Goal: Task Accomplishment & Management: Use online tool/utility

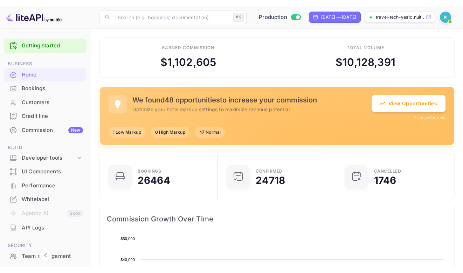
scroll to position [109, 109]
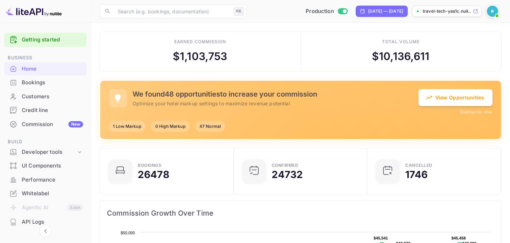
click at [44, 81] on div "Bookings" at bounding box center [52, 83] width 61 height 8
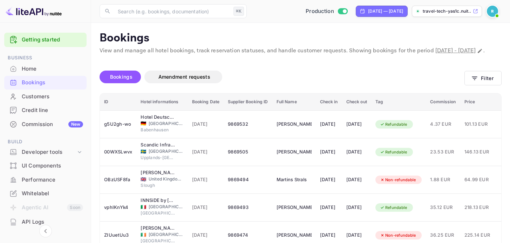
click at [56, 125] on div "Commission New" at bounding box center [52, 124] width 61 height 8
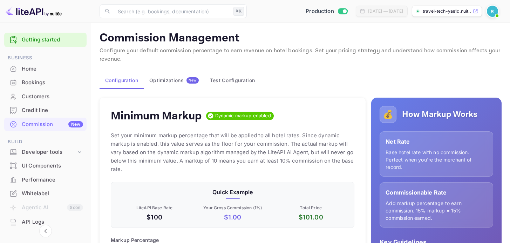
click at [170, 79] on div "Optimizations New" at bounding box center [173, 80] width 49 height 6
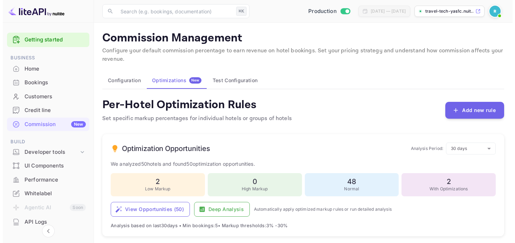
scroll to position [63, 0]
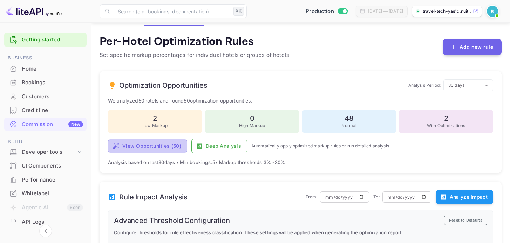
click at [161, 147] on button "View Opportunities ( 50 )" at bounding box center [147, 145] width 79 height 15
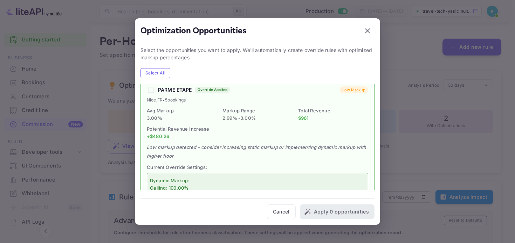
scroll to position [0, 0]
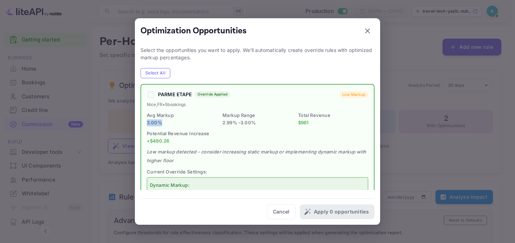
drag, startPoint x: 147, startPoint y: 122, endPoint x: 162, endPoint y: 123, distance: 15.5
click at [162, 123] on p "3.00 %" at bounding box center [182, 122] width 70 height 7
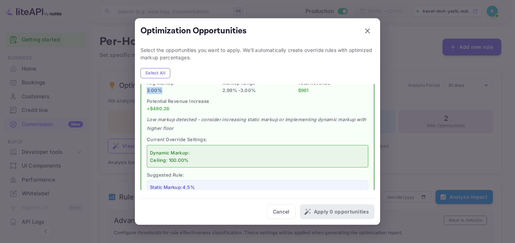
scroll to position [62, 0]
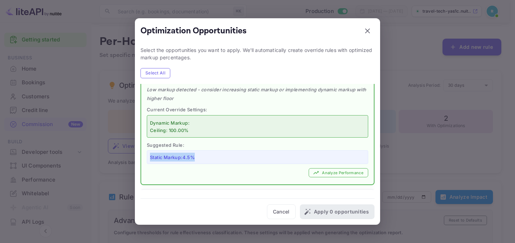
drag, startPoint x: 146, startPoint y: 156, endPoint x: 209, endPoint y: 155, distance: 63.1
click at [209, 155] on div "PARME ETAPE Override Applied Low Markup Nice , FR • 5 bookings Avg Markup 3.00 …" at bounding box center [257, 103] width 233 height 162
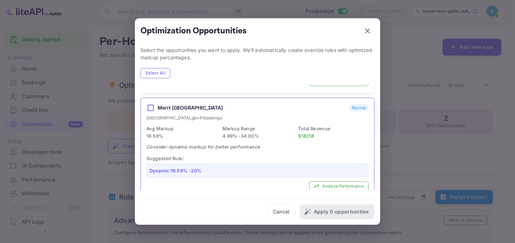
scroll to position [290, 0]
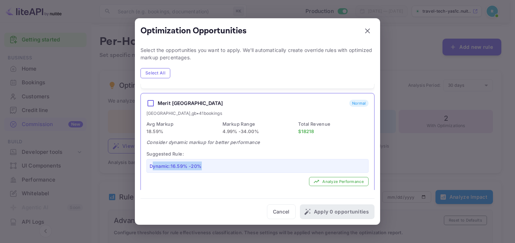
drag, startPoint x: 156, startPoint y: 165, endPoint x: 203, endPoint y: 165, distance: 47.0
click at [203, 165] on div "Dynamic: 16.59 % - 20 %" at bounding box center [258, 166] width 222 height 14
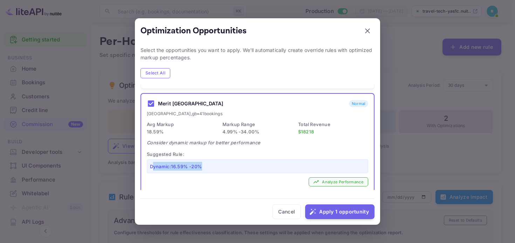
click at [314, 180] on icon "button" at bounding box center [316, 181] width 5 height 3
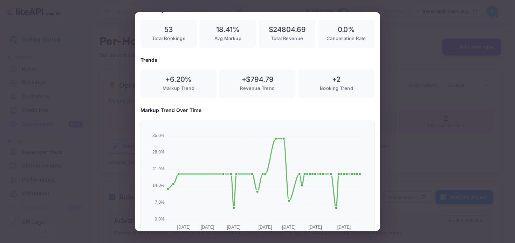
scroll to position [95, 0]
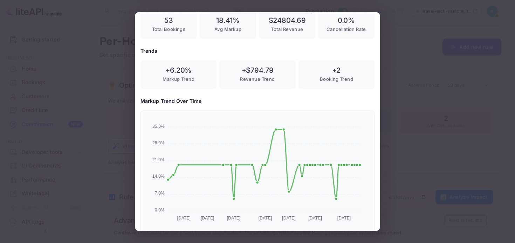
click at [124, 119] on div at bounding box center [257, 121] width 515 height 243
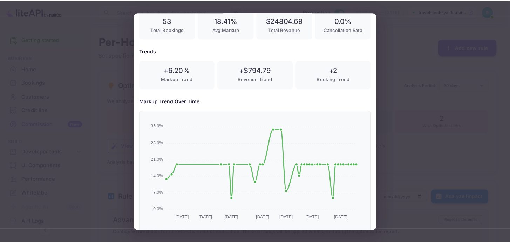
scroll to position [0, 0]
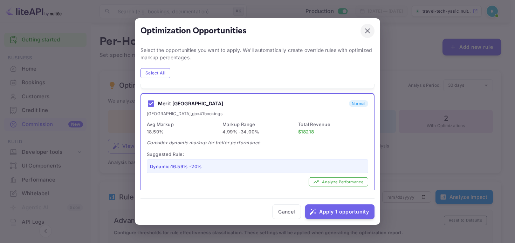
click at [364, 30] on icon "button" at bounding box center [368, 31] width 8 height 8
checkbox input "false"
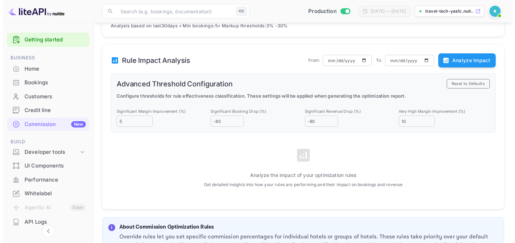
scroll to position [8, 0]
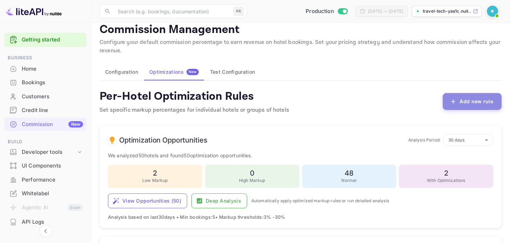
click at [463, 103] on button "Add new rule" at bounding box center [472, 101] width 59 height 17
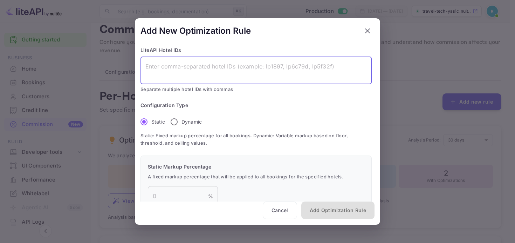
click at [210, 67] on textarea at bounding box center [256, 70] width 222 height 16
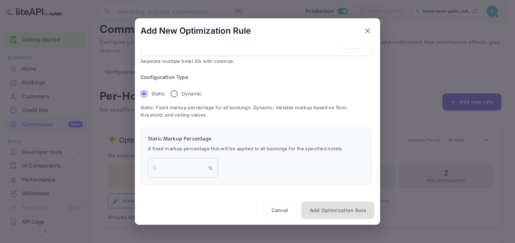
click at [195, 96] on p "Dynamic" at bounding box center [192, 93] width 20 height 7
click at [182, 96] on input "Dynamic" at bounding box center [174, 93] width 15 height 15
radio input "true"
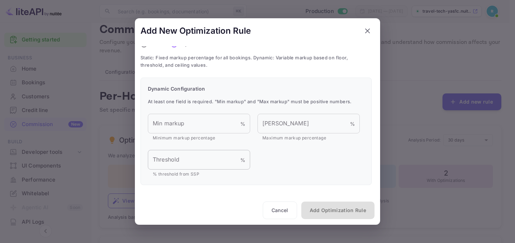
scroll to position [78, 0]
click at [184, 158] on input "Threshold" at bounding box center [194, 160] width 93 height 20
type input "-3"
click at [253, 156] on div "Threshold -3 % Threshold % threshold from SSP" at bounding box center [254, 162] width 219 height 31
click at [279, 208] on button "Cancel" at bounding box center [280, 210] width 34 height 18
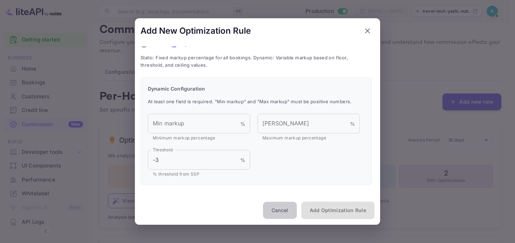
radio input "true"
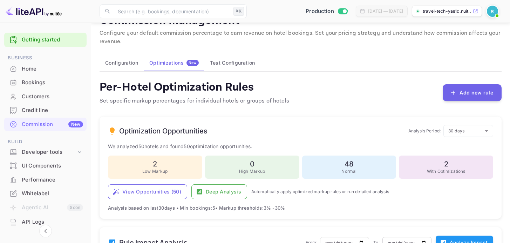
scroll to position [27, 0]
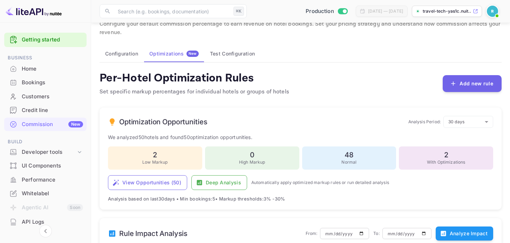
click at [245, 53] on button "Test Configuration" at bounding box center [232, 53] width 56 height 17
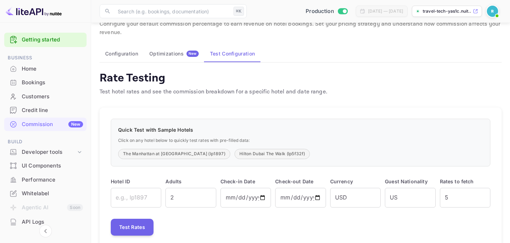
scroll to position [36, 0]
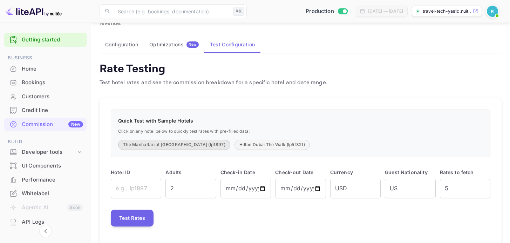
click at [159, 145] on button "The Manhattan at Times Square (lp1897)" at bounding box center [174, 145] width 112 height 10
type input "lp1897"
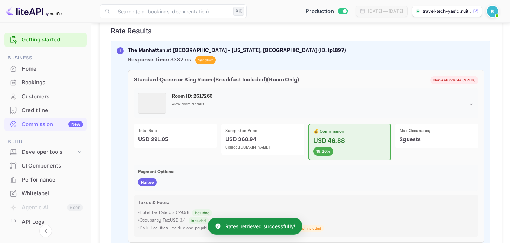
scroll to position [192, 0]
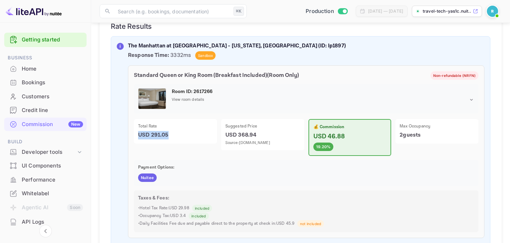
drag, startPoint x: 139, startPoint y: 136, endPoint x: 177, endPoint y: 134, distance: 38.3
click at [177, 134] on p "USD 291.05" at bounding box center [175, 135] width 75 height 8
drag, startPoint x: 223, startPoint y: 134, endPoint x: 259, endPoint y: 134, distance: 35.4
click at [259, 134] on div "Suggested Price USD 368.94 Source: booking.com" at bounding box center [262, 134] width 83 height 31
drag, startPoint x: 336, startPoint y: 149, endPoint x: 332, endPoint y: 128, distance: 21.5
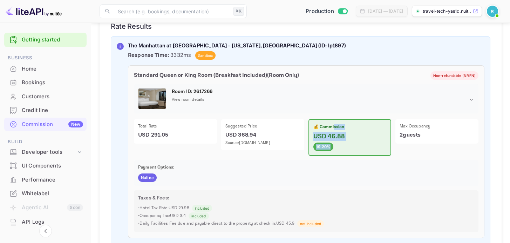
click at [332, 128] on div "💰 Commission USD 46.88 19.20%" at bounding box center [350, 137] width 83 height 37
click at [334, 129] on p "💰 Commission" at bounding box center [349, 127] width 73 height 6
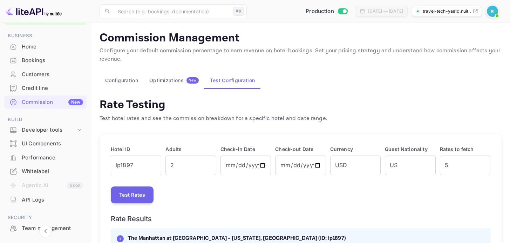
scroll to position [50, 0]
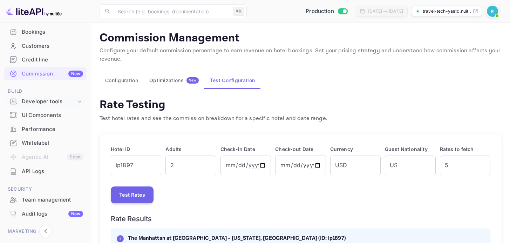
click at [61, 103] on div "Developer tools" at bounding box center [49, 101] width 54 height 8
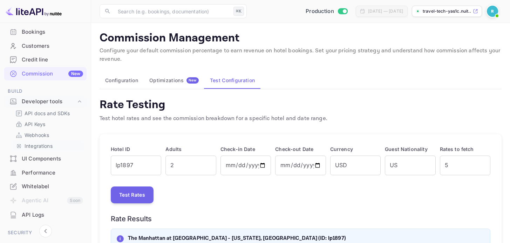
click at [45, 144] on p "Integrations" at bounding box center [39, 145] width 28 height 7
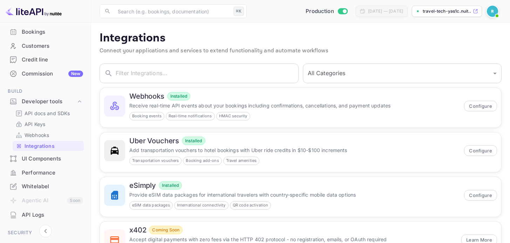
click at [43, 175] on div "Performance" at bounding box center [52, 173] width 61 height 8
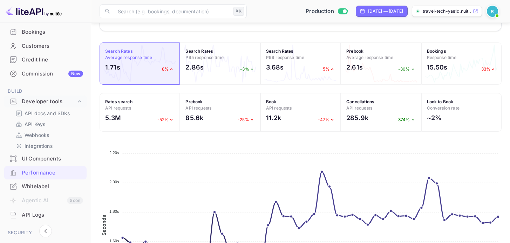
scroll to position [229, 0]
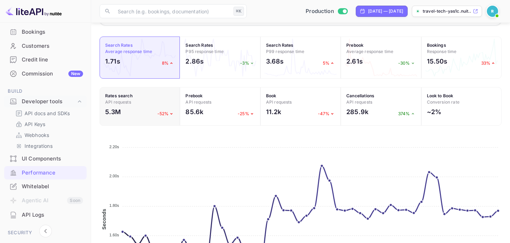
click at [154, 111] on div "5.3M -52%" at bounding box center [139, 113] width 69 height 13
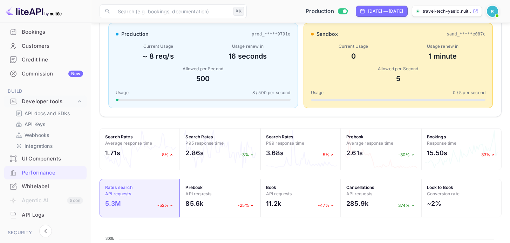
scroll to position [66, 0]
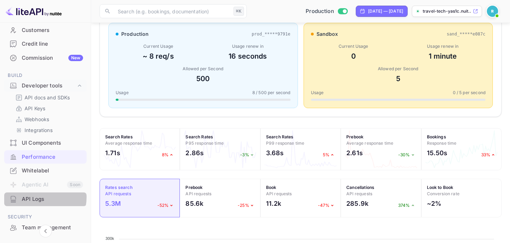
click at [36, 197] on div "API Logs" at bounding box center [52, 199] width 61 height 8
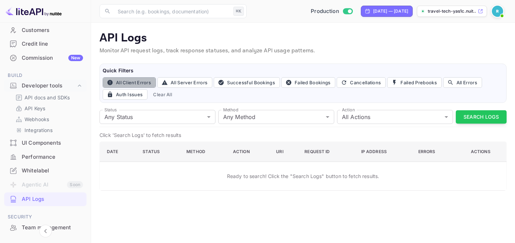
click at [140, 83] on button "All Client Errors" at bounding box center [129, 82] width 53 height 11
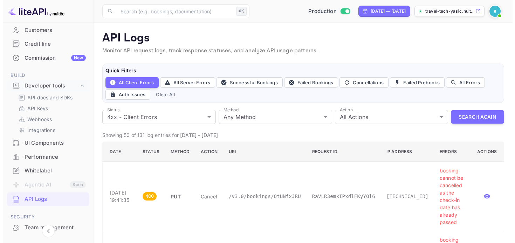
scroll to position [139, 0]
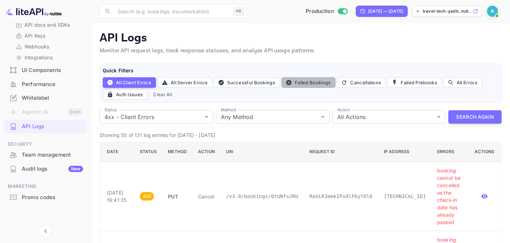
click at [292, 81] on icon "button" at bounding box center [289, 82] width 6 height 6
type input "400"
type input "post"
type input "book"
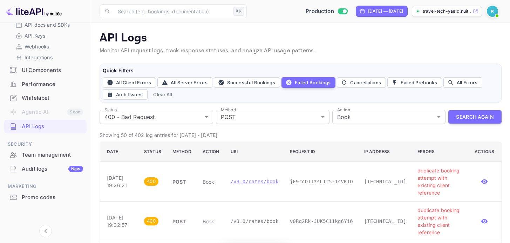
click at [266, 179] on p "/v3.0/rates/book" at bounding box center [255, 181] width 48 height 7
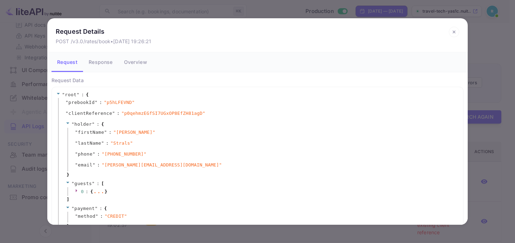
click at [98, 59] on button "Response" at bounding box center [100, 62] width 35 height 20
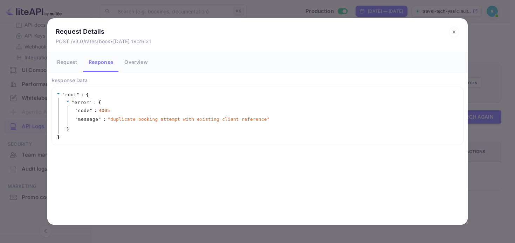
click at [19, 225] on div "Request Details POST /v3.0/rates/book • Oct 08, 2025 19:26:21 Request Response …" at bounding box center [257, 121] width 515 height 243
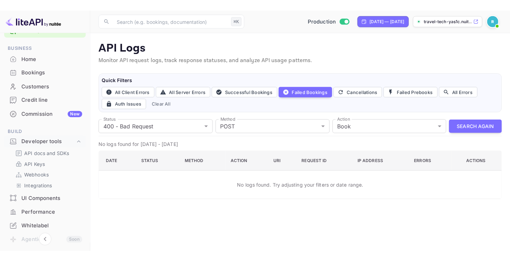
scroll to position [0, 0]
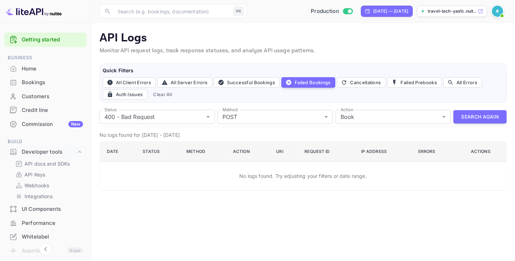
click at [46, 67] on div "Home" at bounding box center [52, 69] width 61 height 8
